Goal: Information Seeking & Learning: Learn about a topic

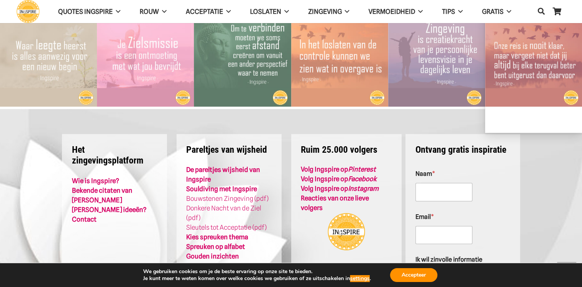
scroll to position [1348, 0]
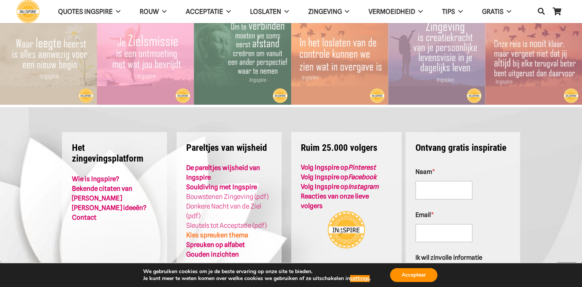
click at [242, 231] on link "Kies spreuken thema" at bounding box center [217, 235] width 62 height 8
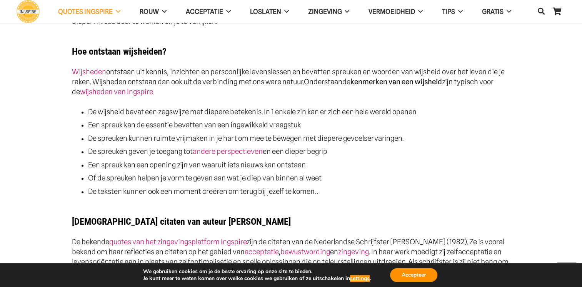
scroll to position [311, 0]
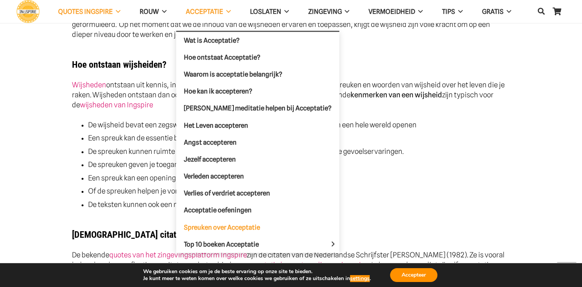
click at [233, 223] on span "Spreuken over Acceptatie" at bounding box center [222, 227] width 76 height 8
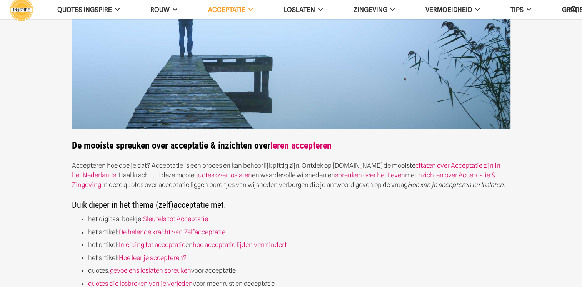
scroll to position [89, 0]
